Goal: Transaction & Acquisition: Purchase product/service

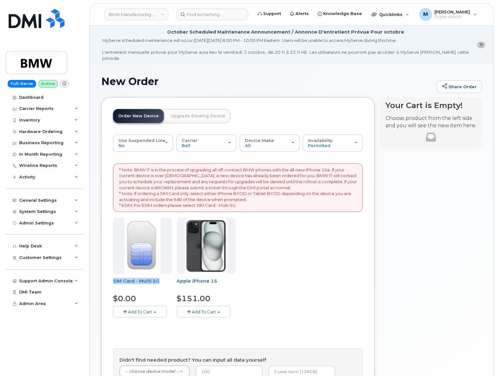
drag, startPoint x: 159, startPoint y: 275, endPoint x: 112, endPoint y: 277, distance: 46.7
click at [112, 277] on div "Order New Device Upgrade Existing Device Order new device and new line Order ne…" at bounding box center [238, 259] width 274 height 325
copy link "SIM Card - Multi 5G"
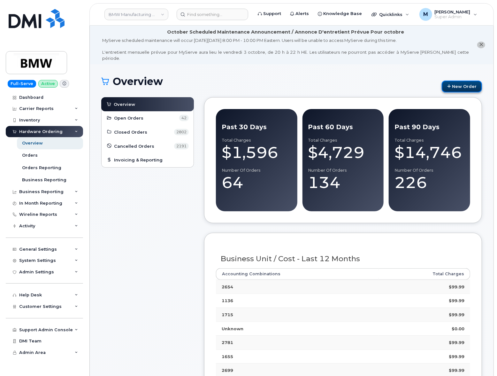
click at [463, 81] on link "New Order" at bounding box center [462, 87] width 40 height 12
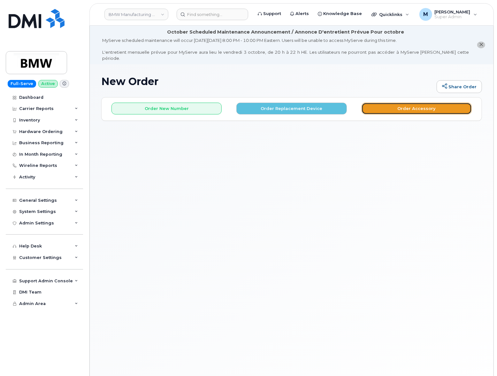
click at [392, 103] on button "Order Accessory" at bounding box center [417, 109] width 110 height 12
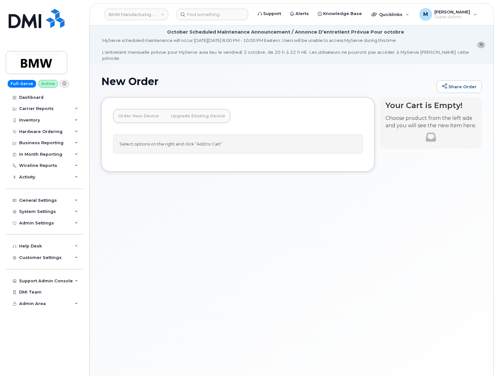
click at [129, 112] on link "Order New Device" at bounding box center [138, 116] width 51 height 14
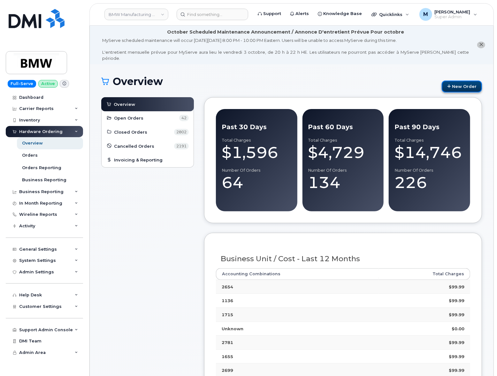
click at [452, 83] on link "New Order" at bounding box center [462, 87] width 40 height 12
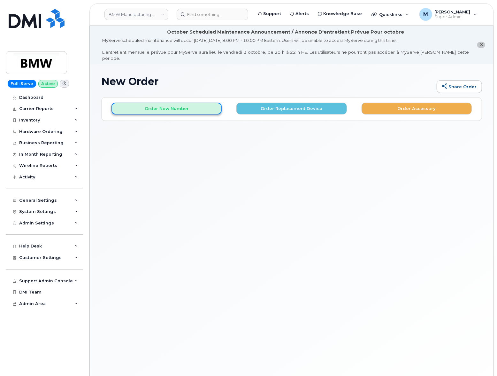
click at [188, 103] on button "Order New Number" at bounding box center [167, 109] width 110 height 12
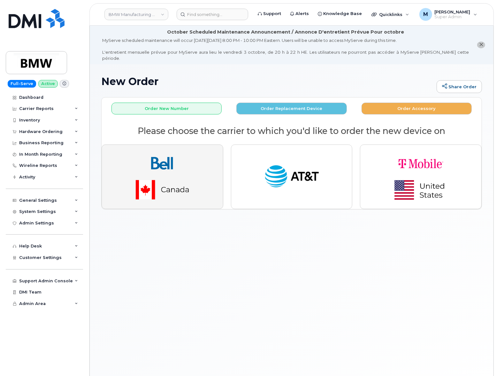
click at [176, 150] on img "button" at bounding box center [162, 177] width 89 height 54
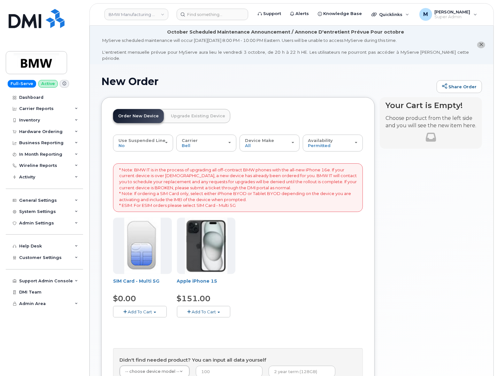
click at [104, 207] on div "Order New Device Upgrade Existing Device Order new device and new line Order ne…" at bounding box center [238, 259] width 274 height 325
click at [145, 278] on link "SIM Card - Multi 5G" at bounding box center [136, 281] width 46 height 6
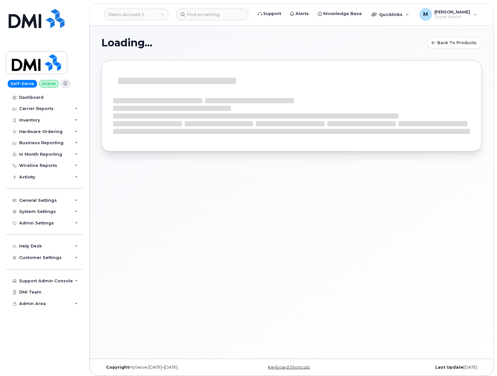
select select
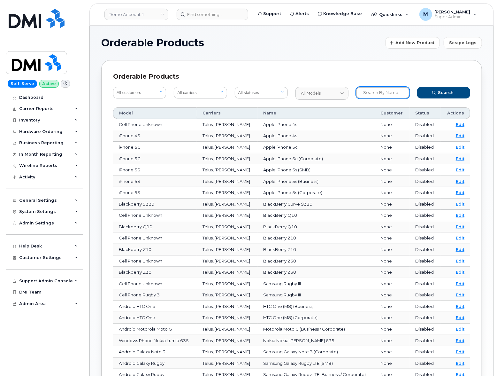
click at [393, 93] on input "text" at bounding box center [382, 93] width 53 height 12
type input "multi"
click at [417, 87] on button "Search" at bounding box center [443, 93] width 53 height 12
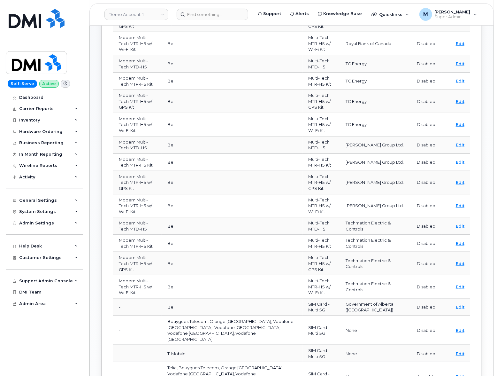
scroll to position [246, 0]
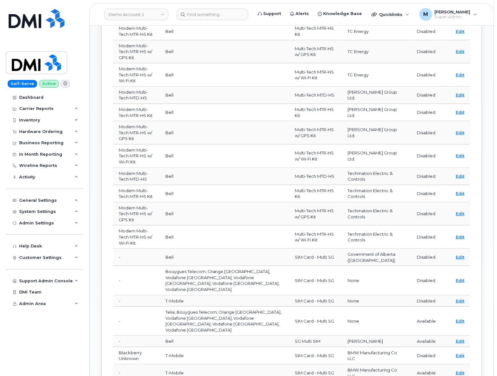
scroll to position [385, 0]
